Goal: Transaction & Acquisition: Book appointment/travel/reservation

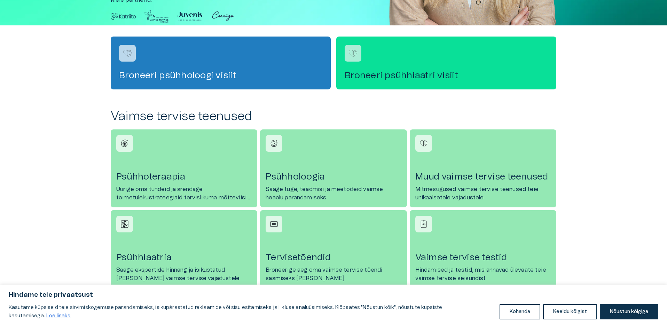
scroll to position [209, 0]
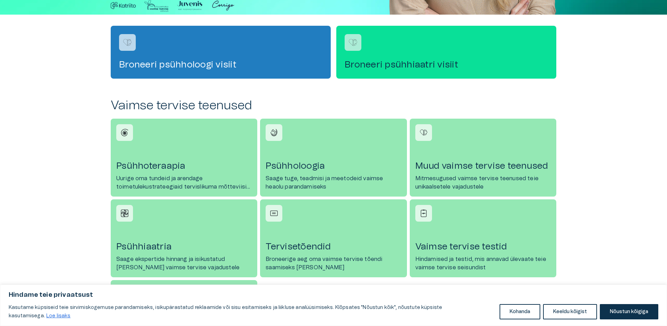
click at [369, 55] on div "Broneeri psühhiaatri visiit" at bounding box center [447, 52] width 220 height 53
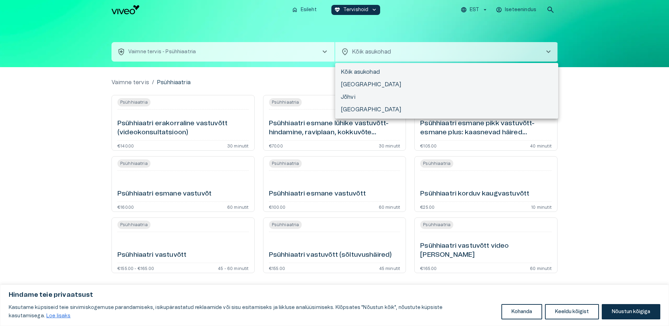
click at [543, 53] on body "Hindame teie privaatsust Kasutame küpsiseid teie sirvimiskogemuse parandamiseks…" at bounding box center [334, 163] width 669 height 326
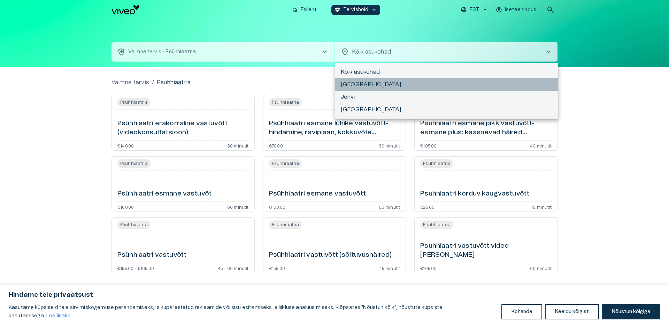
click at [374, 83] on li "[GEOGRAPHIC_DATA]" at bounding box center [446, 84] width 223 height 13
type input "**********"
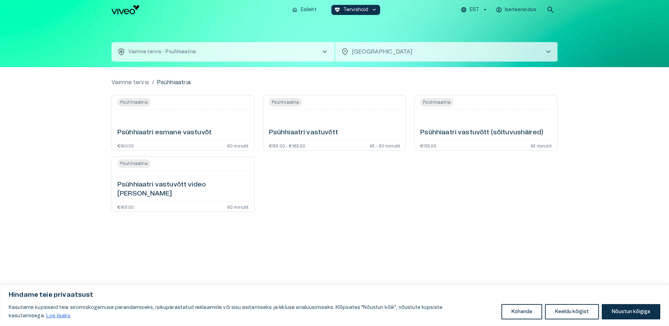
click at [544, 50] on span "chevron_right" at bounding box center [548, 52] width 8 height 8
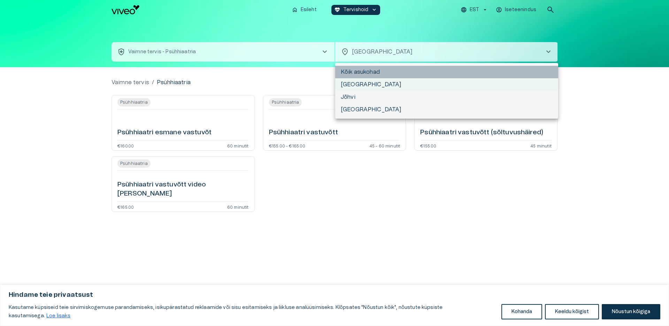
click at [521, 68] on li "Kõik asukohad" at bounding box center [446, 72] width 223 height 13
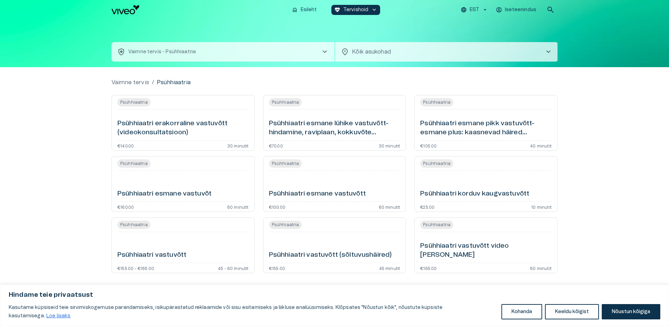
click at [313, 193] on h6 "Psühhiaatri esmane vastuvõtt" at bounding box center [317, 194] width 97 height 9
click at [457, 244] on div "Psühhiaatri vastuvõtt video [PERSON_NAME]" at bounding box center [485, 247] width 131 height 25
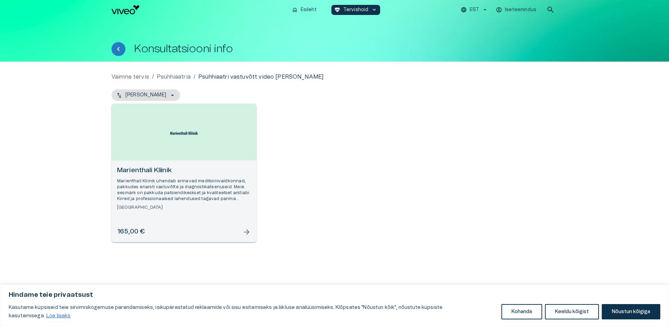
click at [250, 232] on span "arrow_forward" at bounding box center [246, 232] width 8 height 8
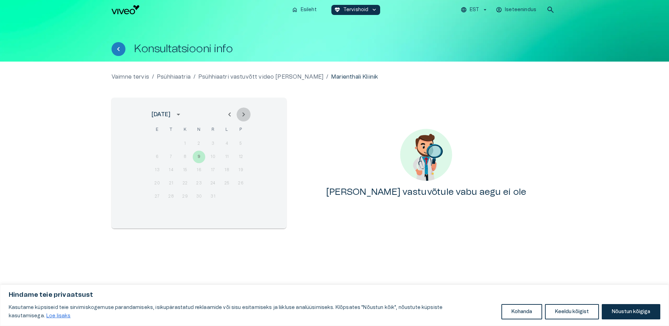
click at [241, 114] on icon "Next month" at bounding box center [243, 114] width 8 height 8
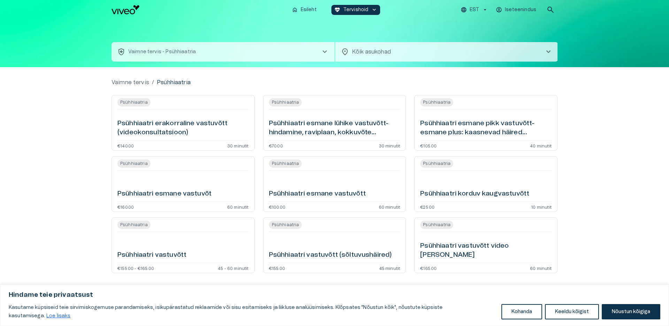
click at [465, 120] on h6 "Psühhiaatri esmane pikk vastuvõtt- esmane plus: kaasnevad häired (videokonsulta…" at bounding box center [485, 128] width 131 height 18
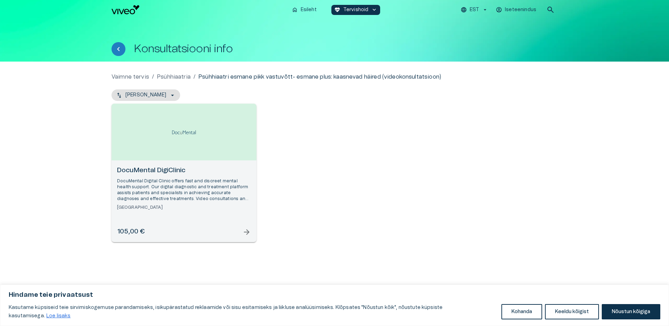
click at [244, 232] on span "arrow_forward" at bounding box center [246, 232] width 8 height 8
